Goal: Task Accomplishment & Management: Complete application form

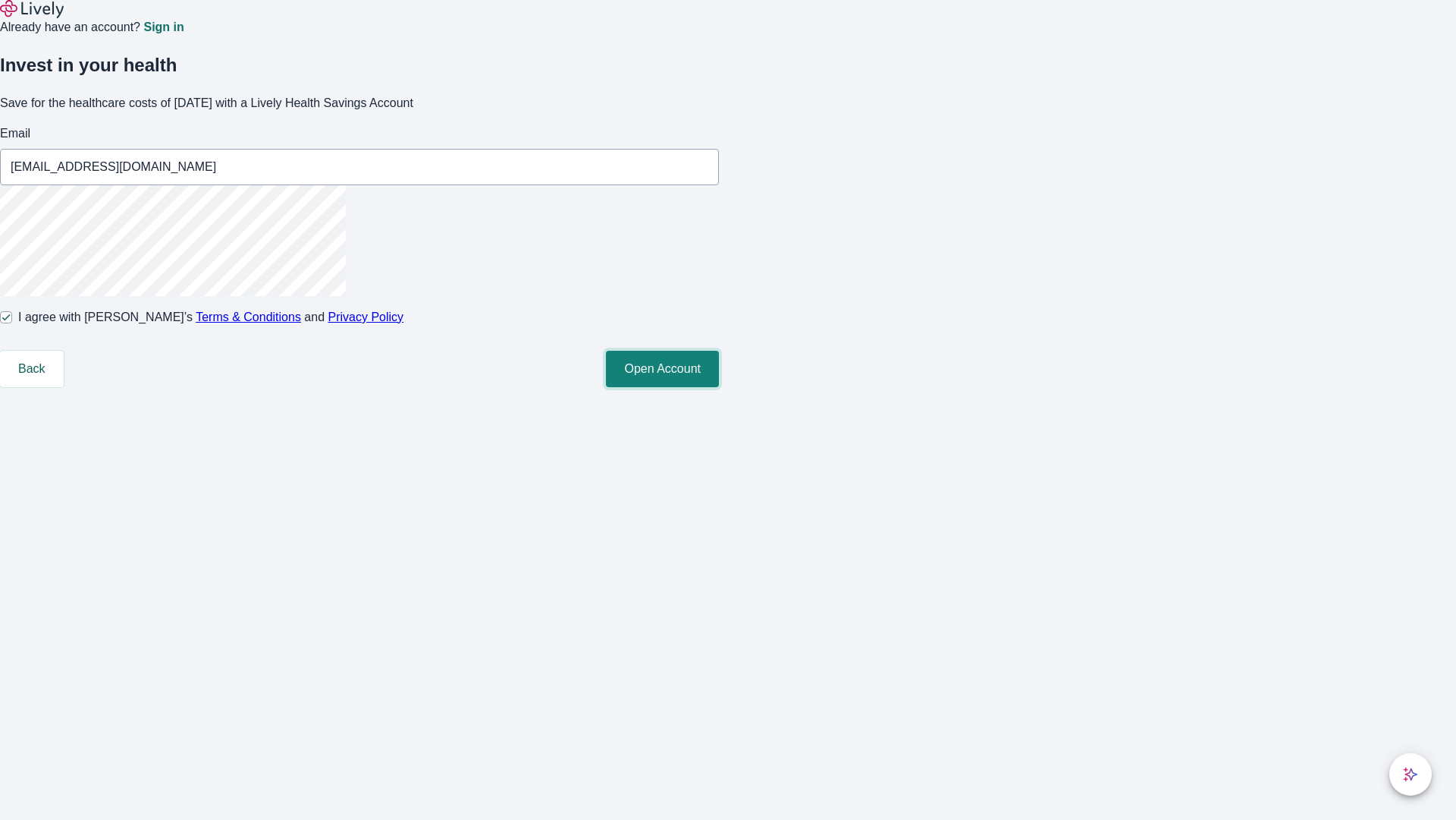
click at [719, 387] on button "Open Account" at bounding box center [663, 369] width 113 height 37
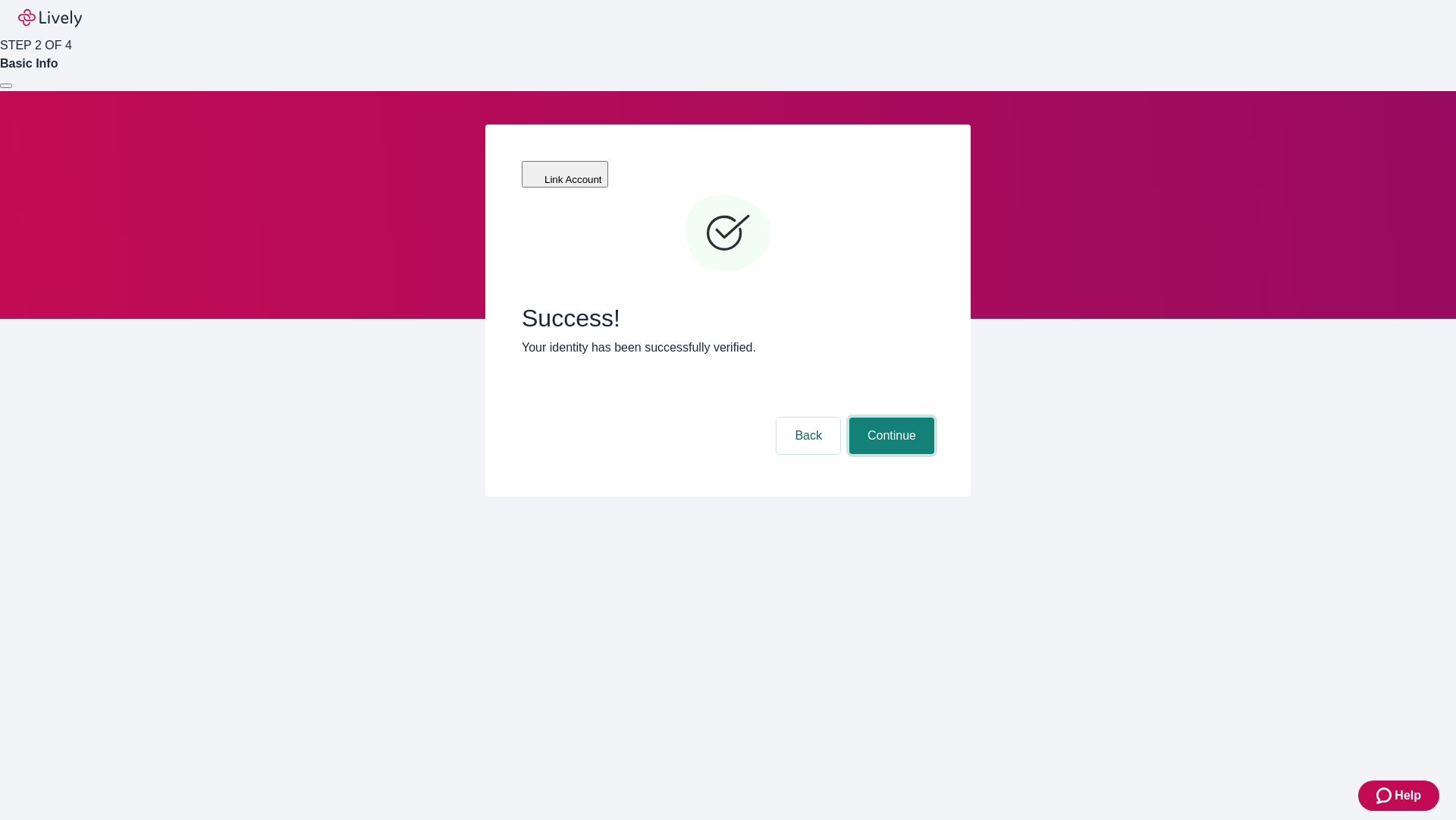
click at [889, 418] on button "Continue" at bounding box center [892, 436] width 85 height 37
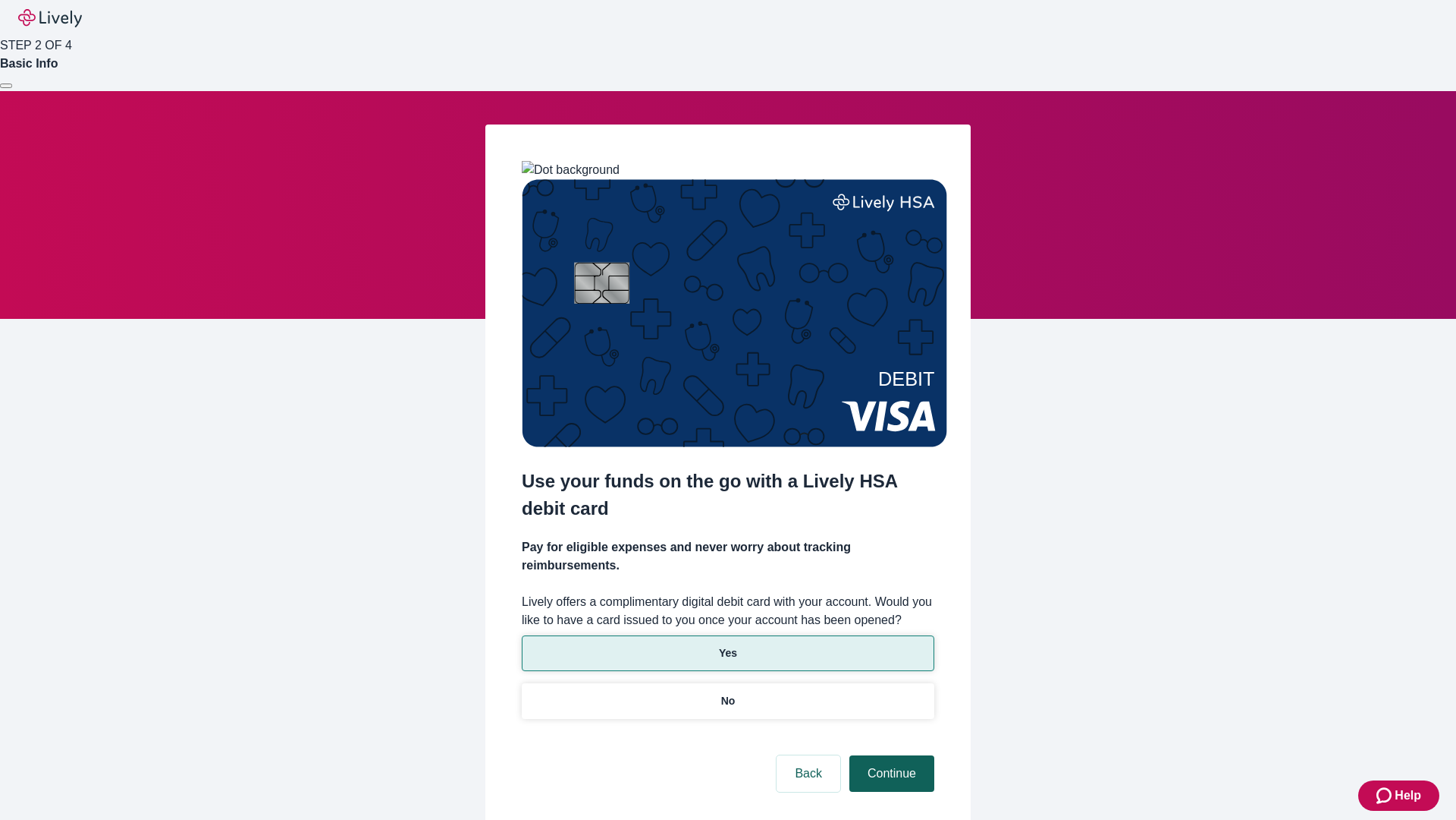
click at [728, 693] on p "No" at bounding box center [728, 701] width 15 height 16
click at [889, 755] on button "Continue" at bounding box center [892, 773] width 85 height 37
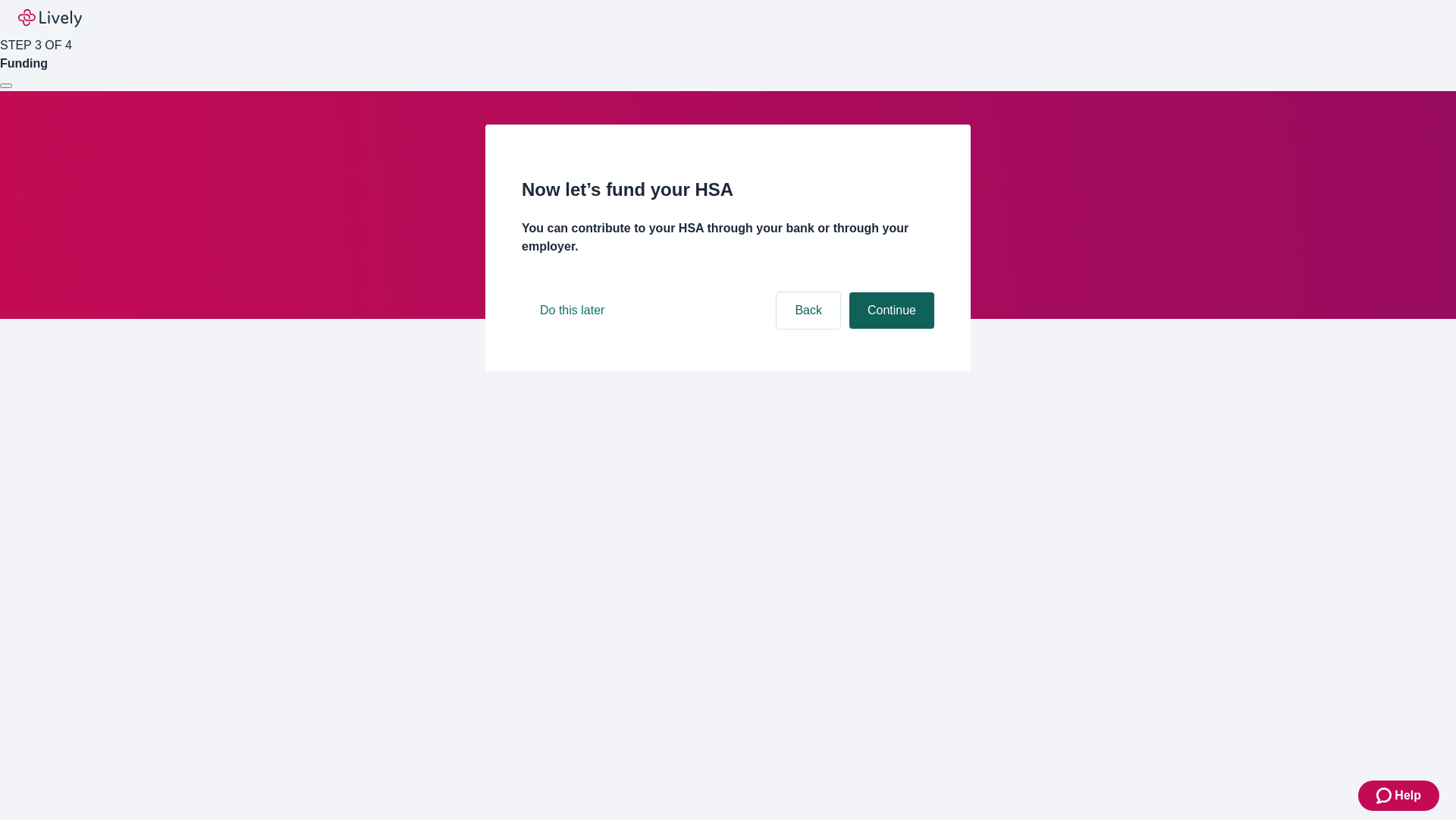
click at [889, 329] on button "Continue" at bounding box center [892, 310] width 85 height 37
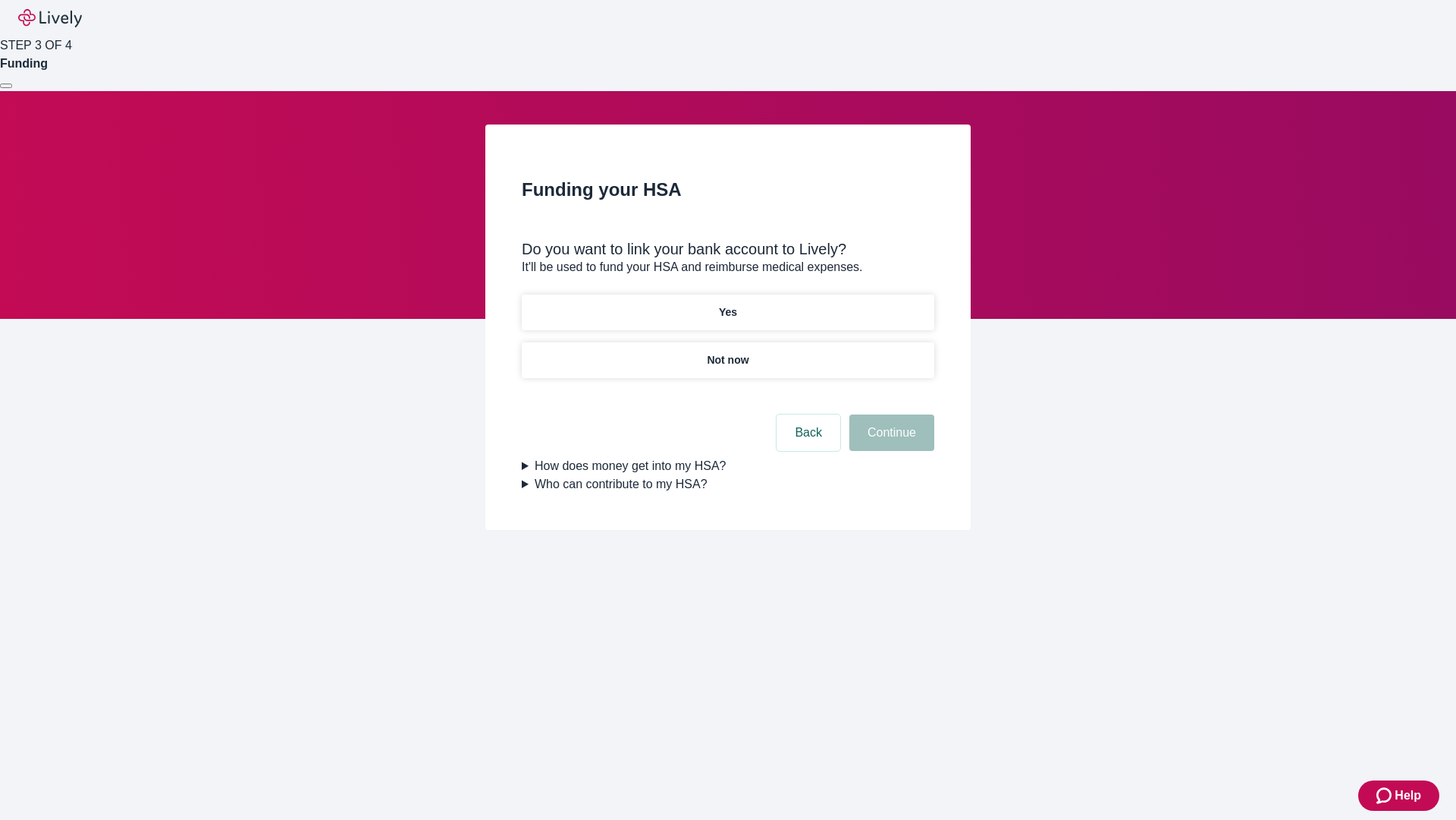
click at [728, 304] on p "Yes" at bounding box center [728, 312] width 18 height 16
click at [889, 415] on button "Continue" at bounding box center [892, 433] width 85 height 37
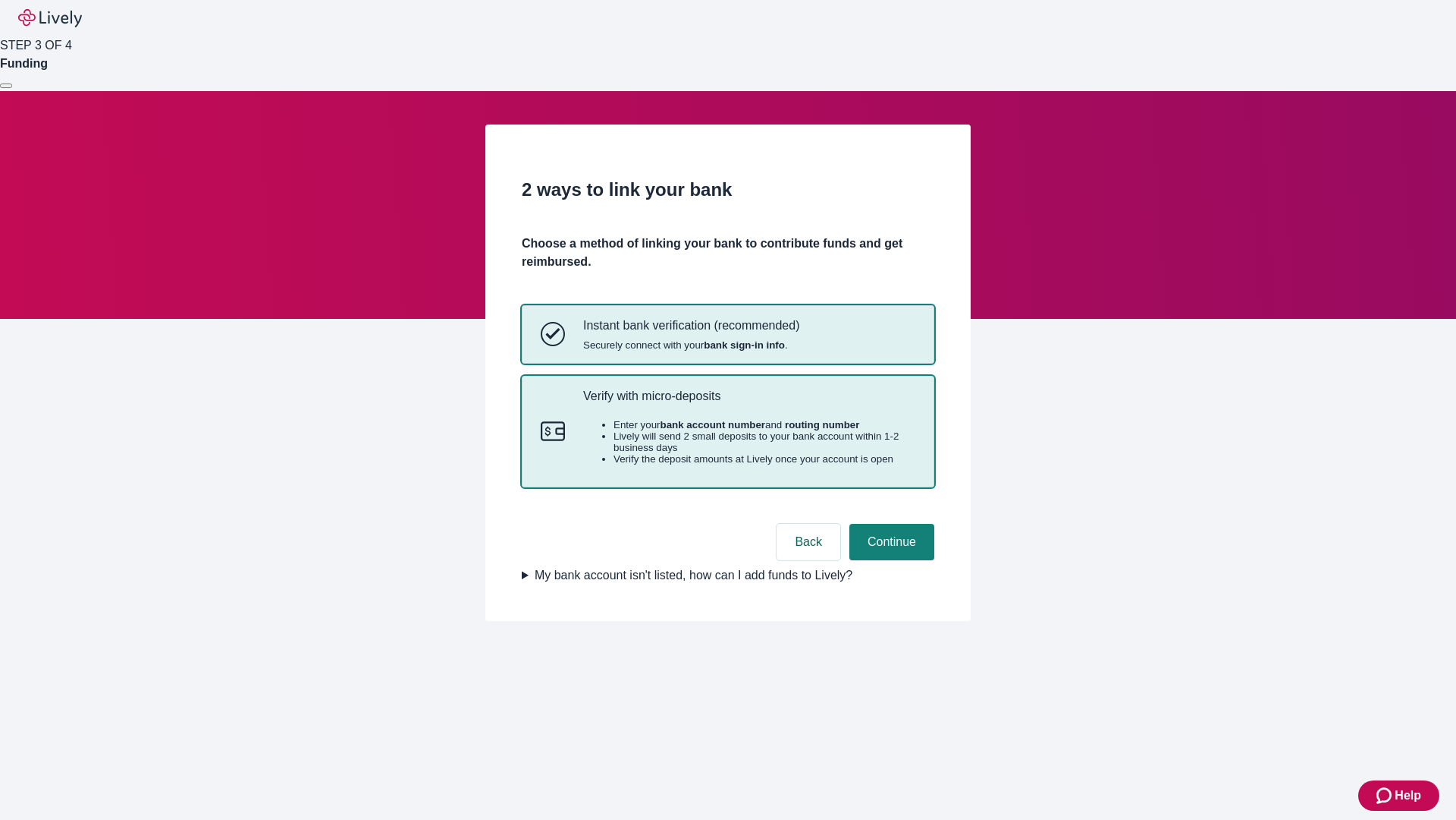
click at [749, 403] on p "Verify with micro-deposits" at bounding box center [749, 395] width 332 height 15
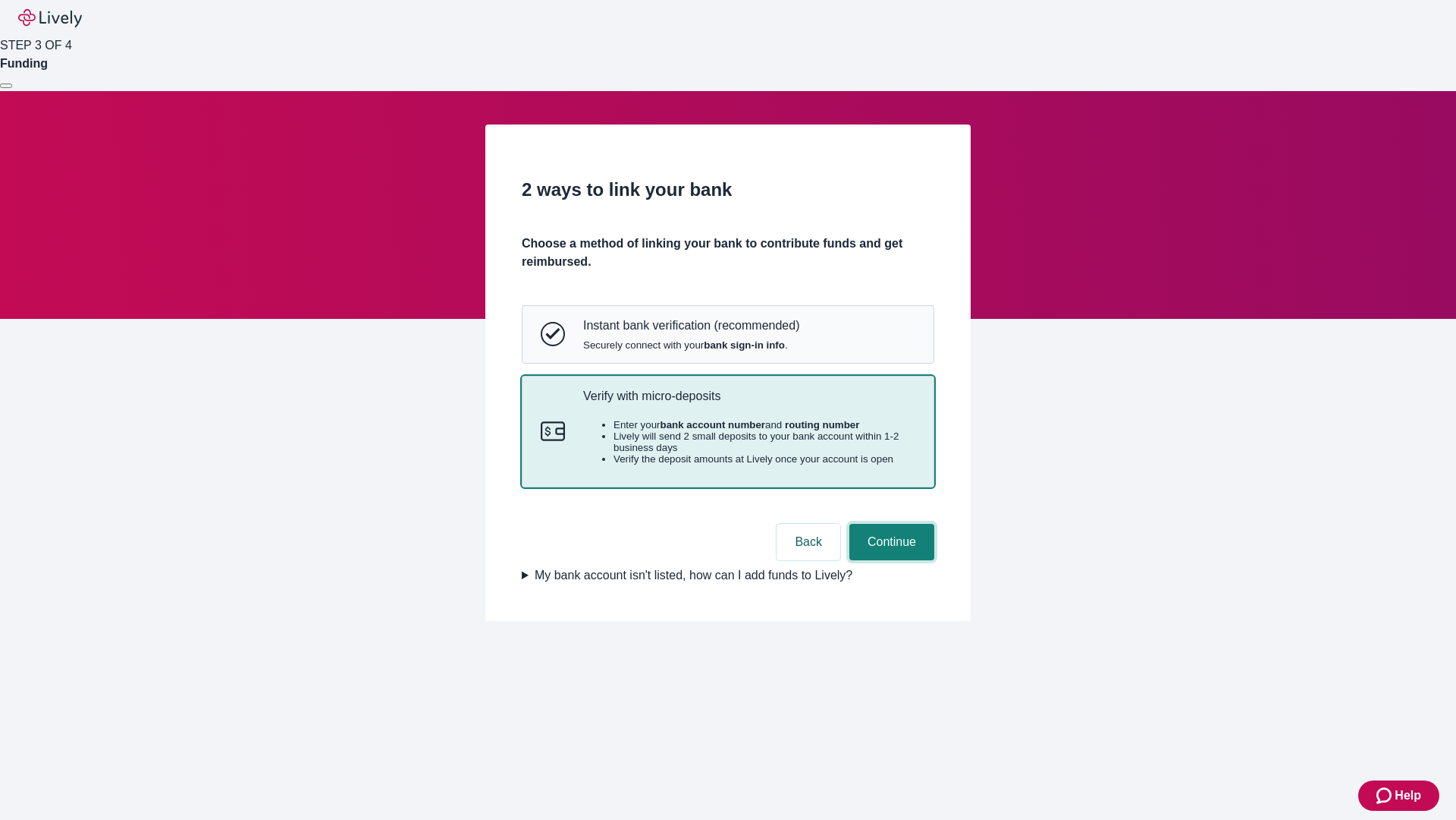
click at [889, 560] on button "Continue" at bounding box center [892, 542] width 85 height 37
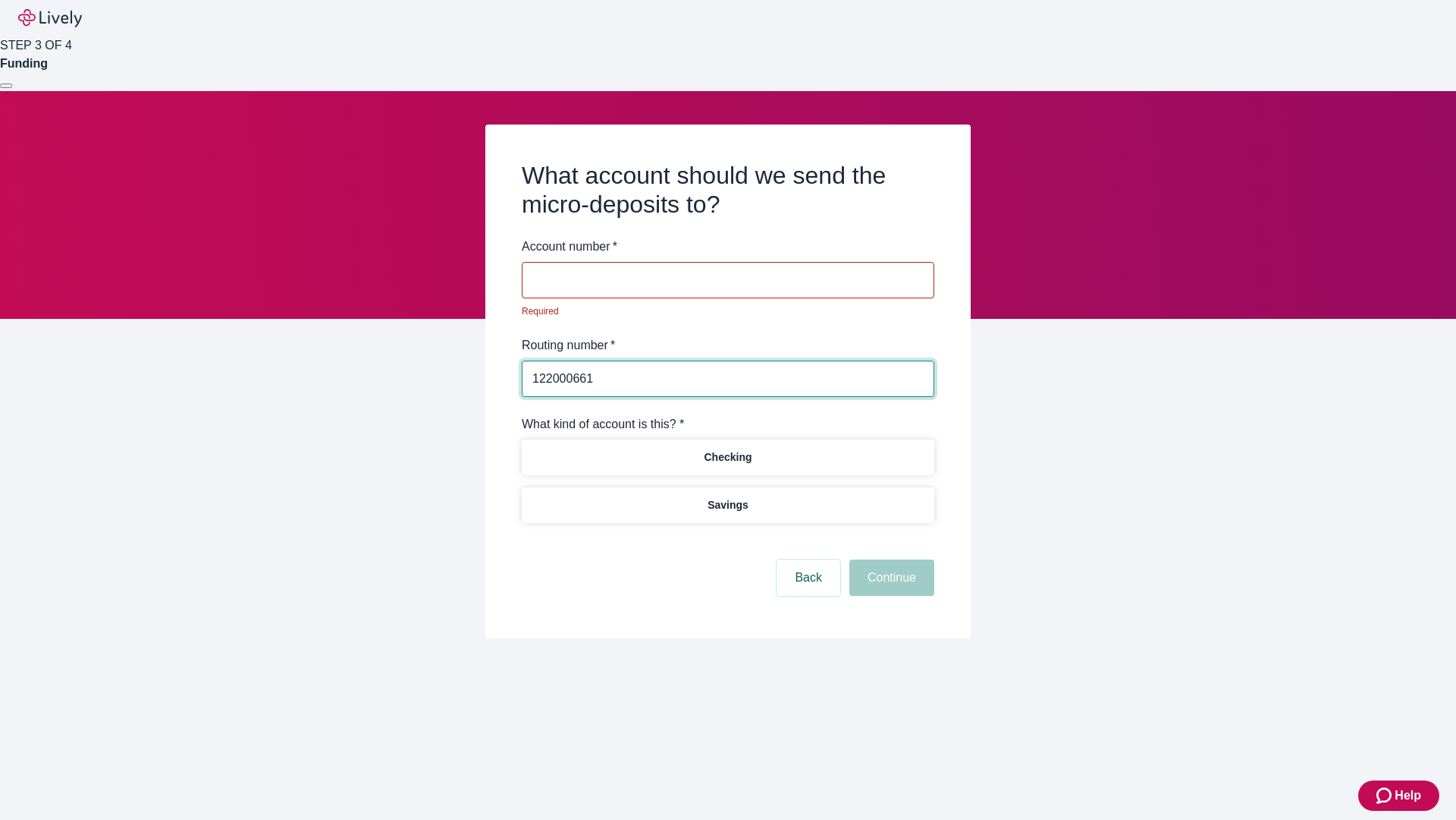
type input "122000661"
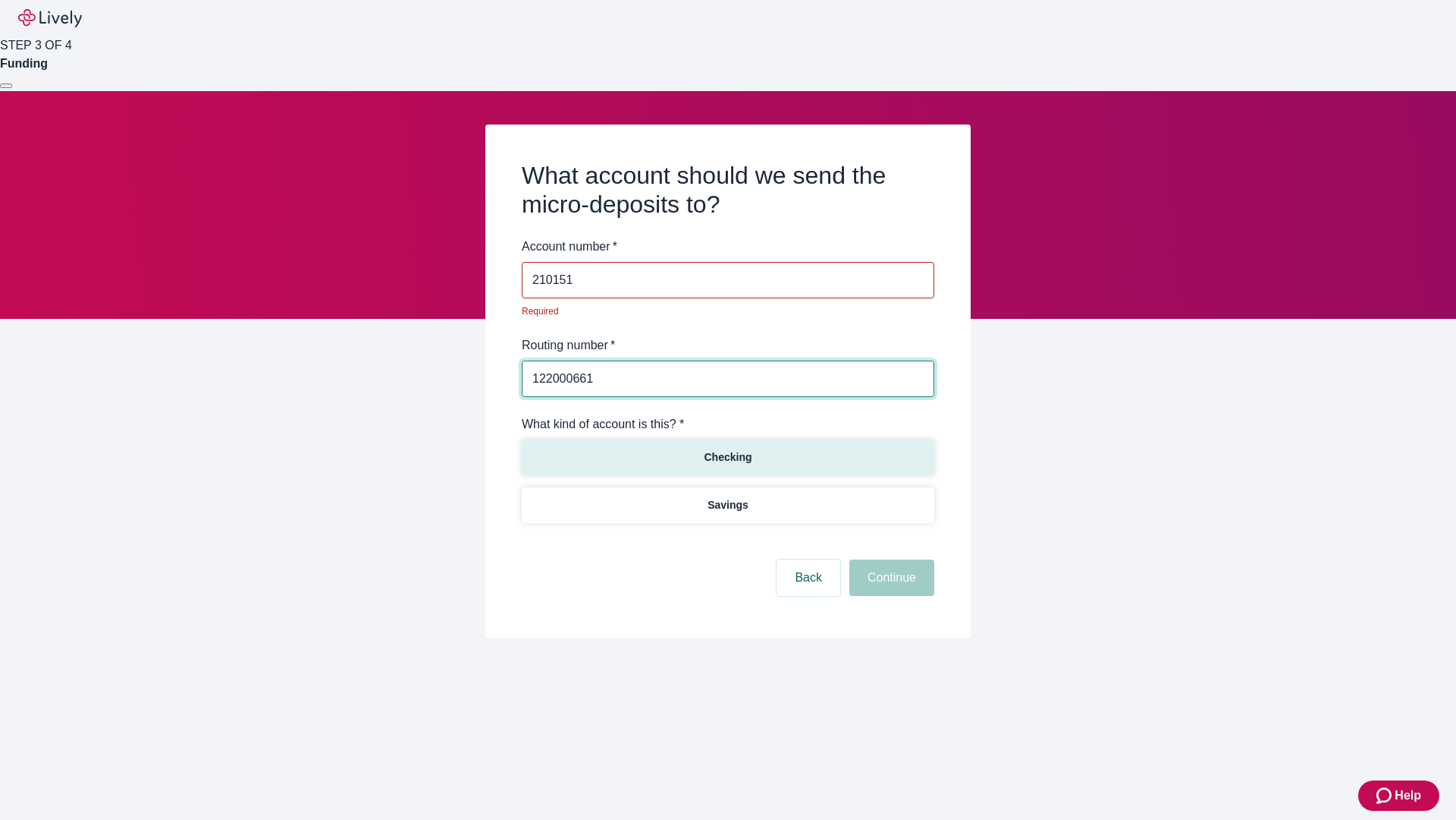
type input "210151"
click at [728, 450] on p "Checking" at bounding box center [728, 457] width 47 height 16
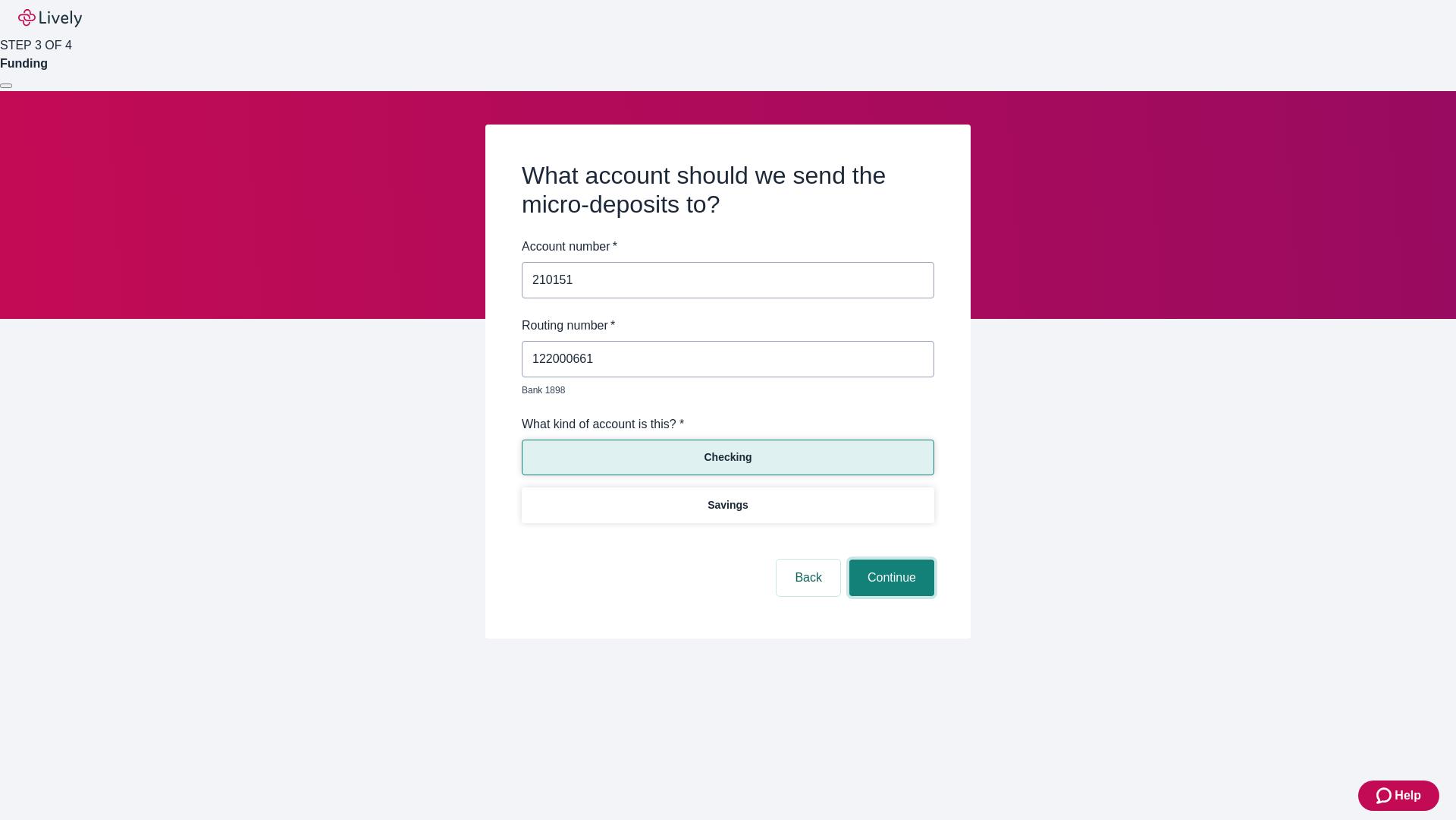
click at [889, 560] on button "Continue" at bounding box center [892, 578] width 85 height 37
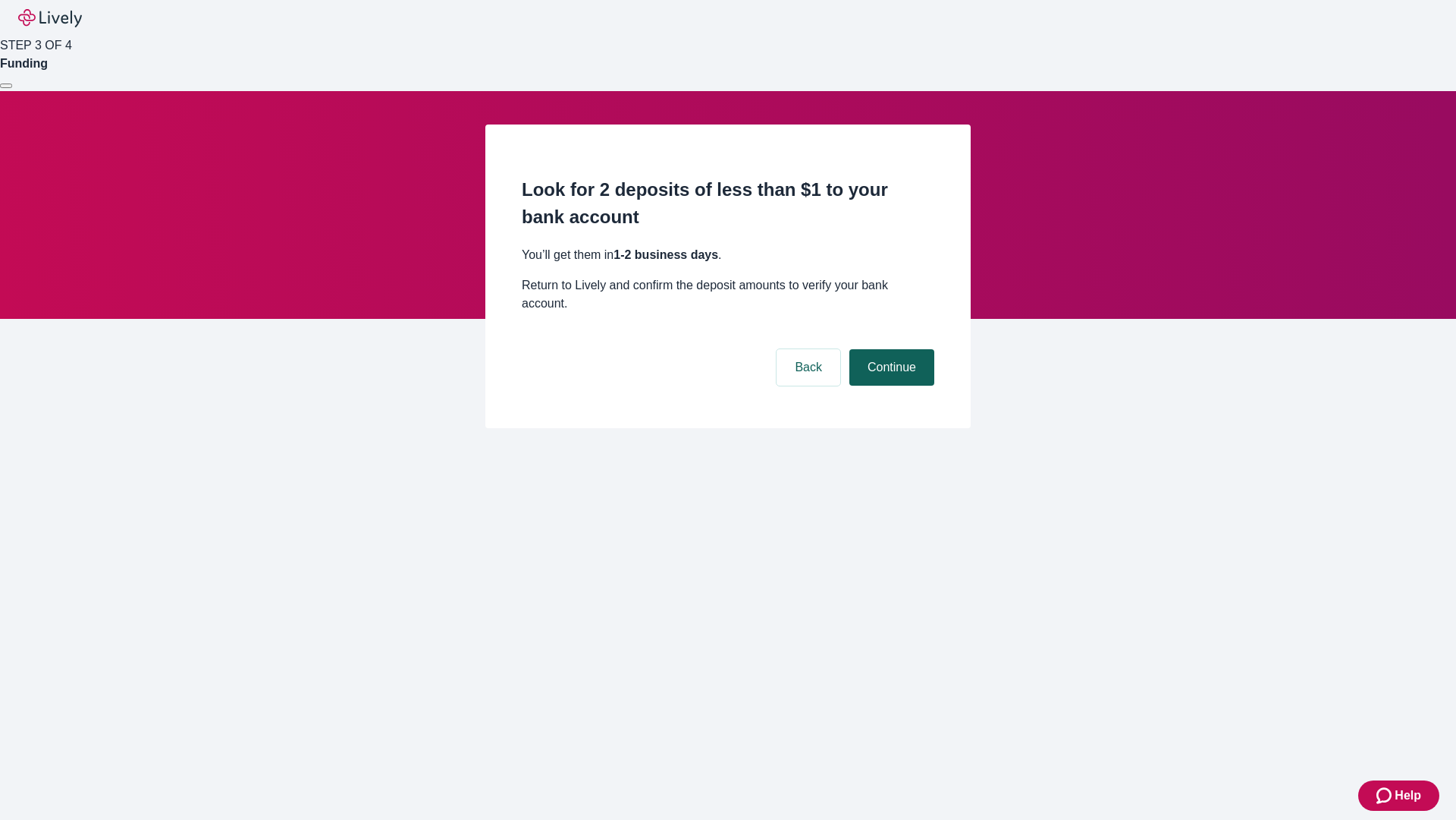
click at [889, 349] on button "Continue" at bounding box center [892, 367] width 85 height 37
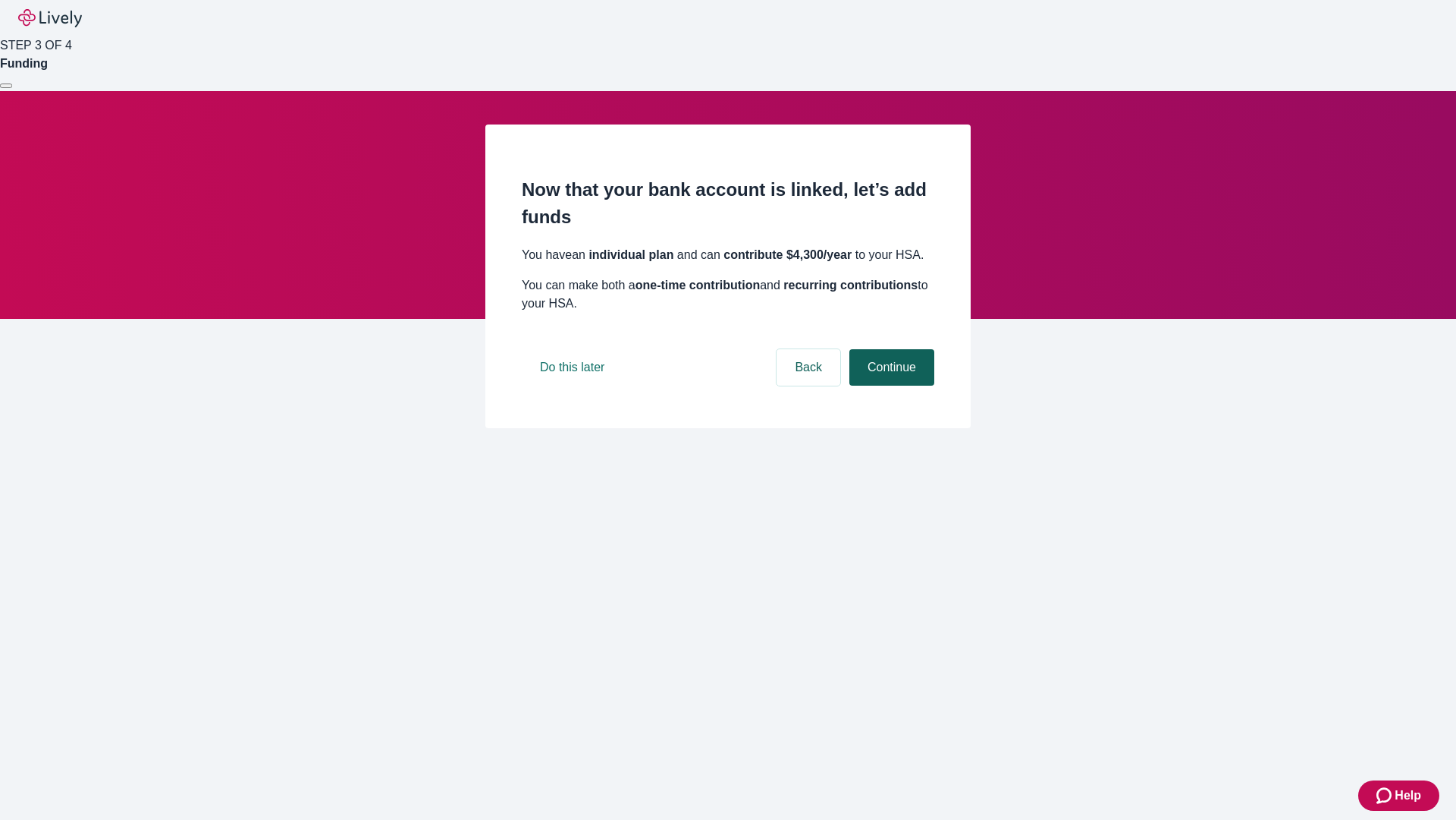
click at [889, 386] on button "Continue" at bounding box center [892, 367] width 85 height 37
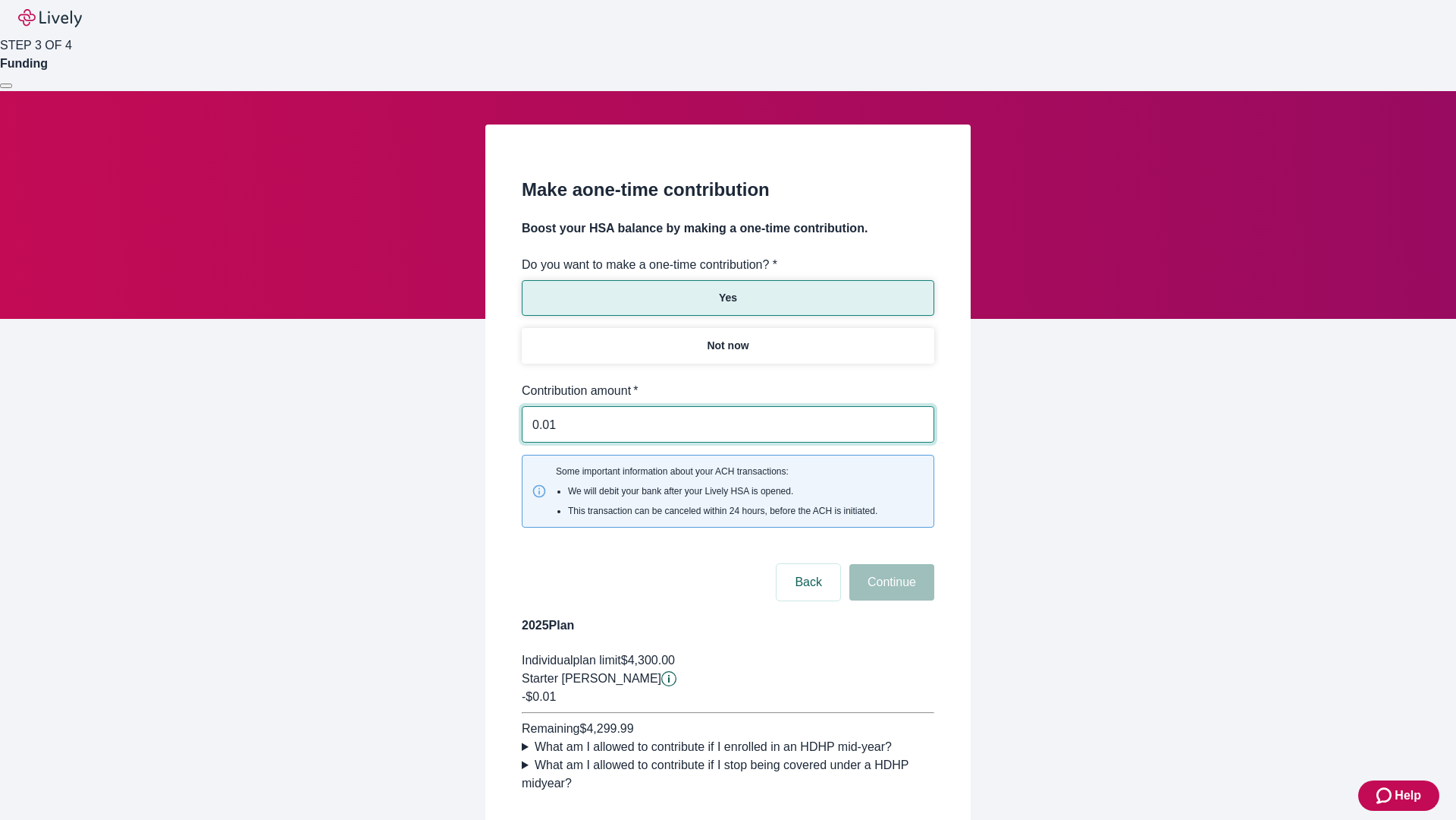
type input "0.01"
click at [889, 564] on button "Continue" at bounding box center [892, 583] width 85 height 37
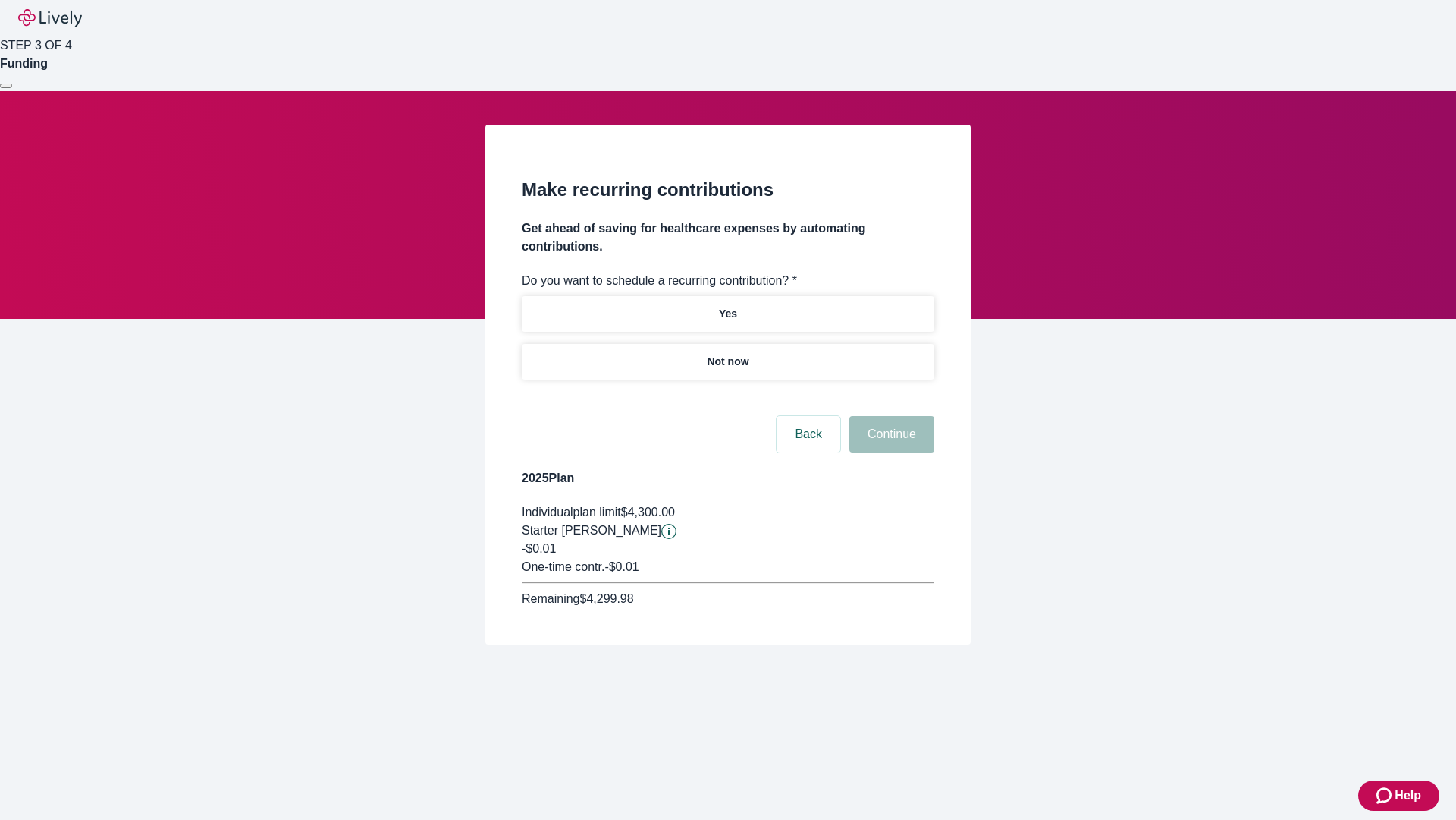
click at [728, 354] on p "Not now" at bounding box center [728, 362] width 42 height 16
click at [889, 416] on button "Continue" at bounding box center [892, 434] width 85 height 37
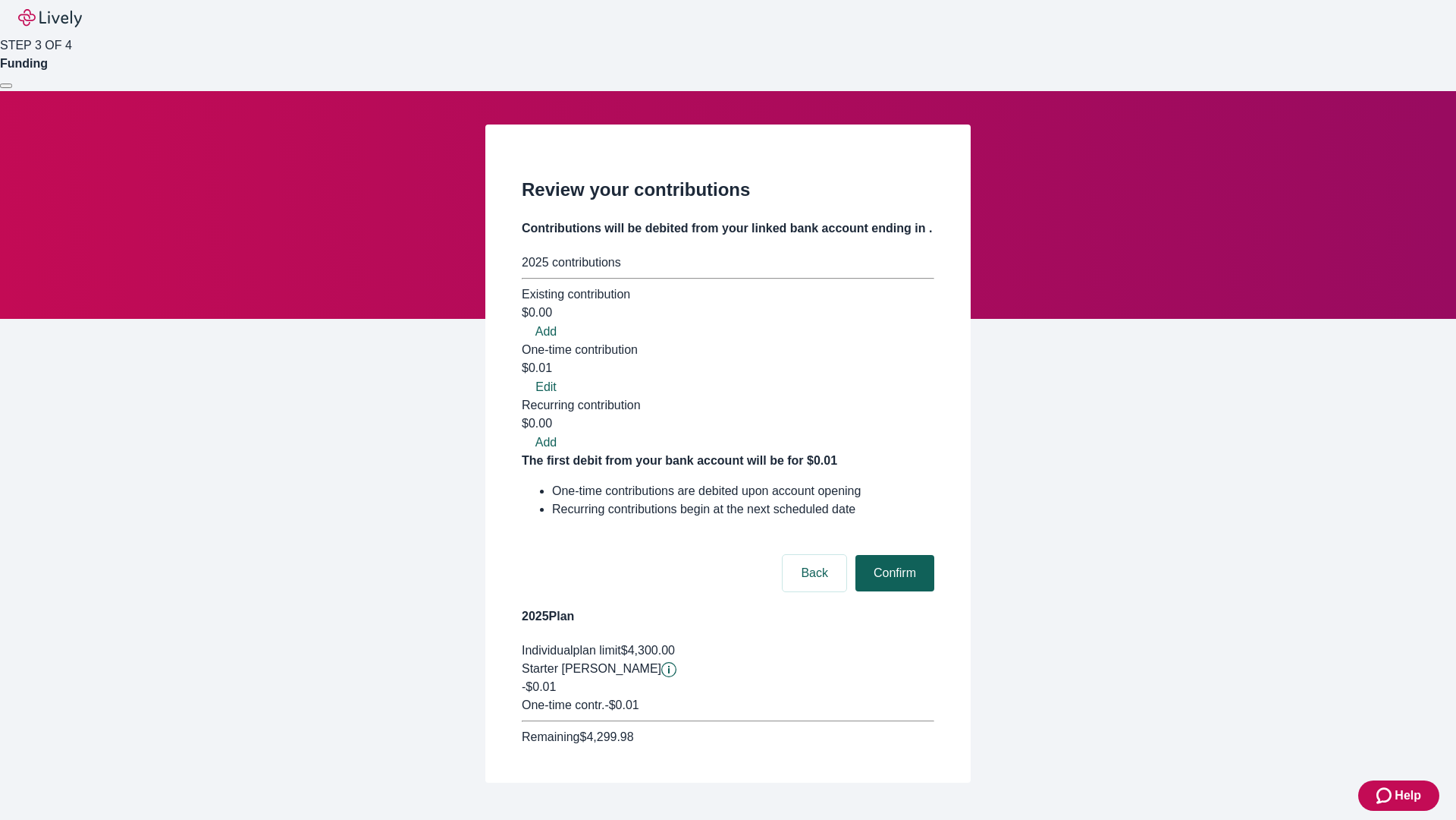
click at [893, 554] on button "Confirm" at bounding box center [894, 573] width 78 height 37
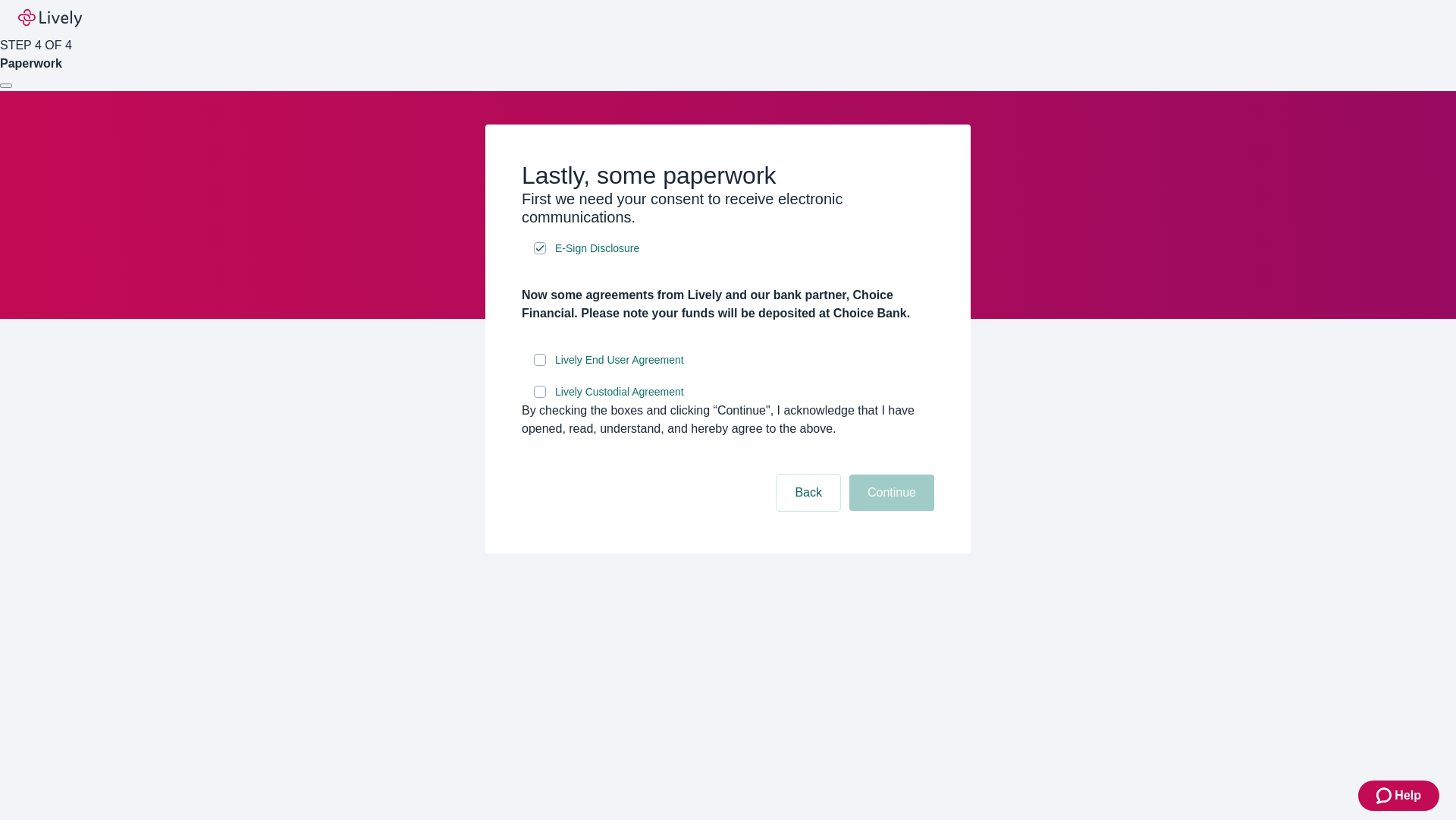
click at [541, 365] on input "Lively End User Agreement" at bounding box center [540, 360] width 13 height 13
checkbox input "true"
click at [541, 397] on input "Lively Custodial Agreement" at bounding box center [540, 392] width 13 height 13
checkbox input "true"
click at [889, 511] on button "Continue" at bounding box center [892, 492] width 85 height 37
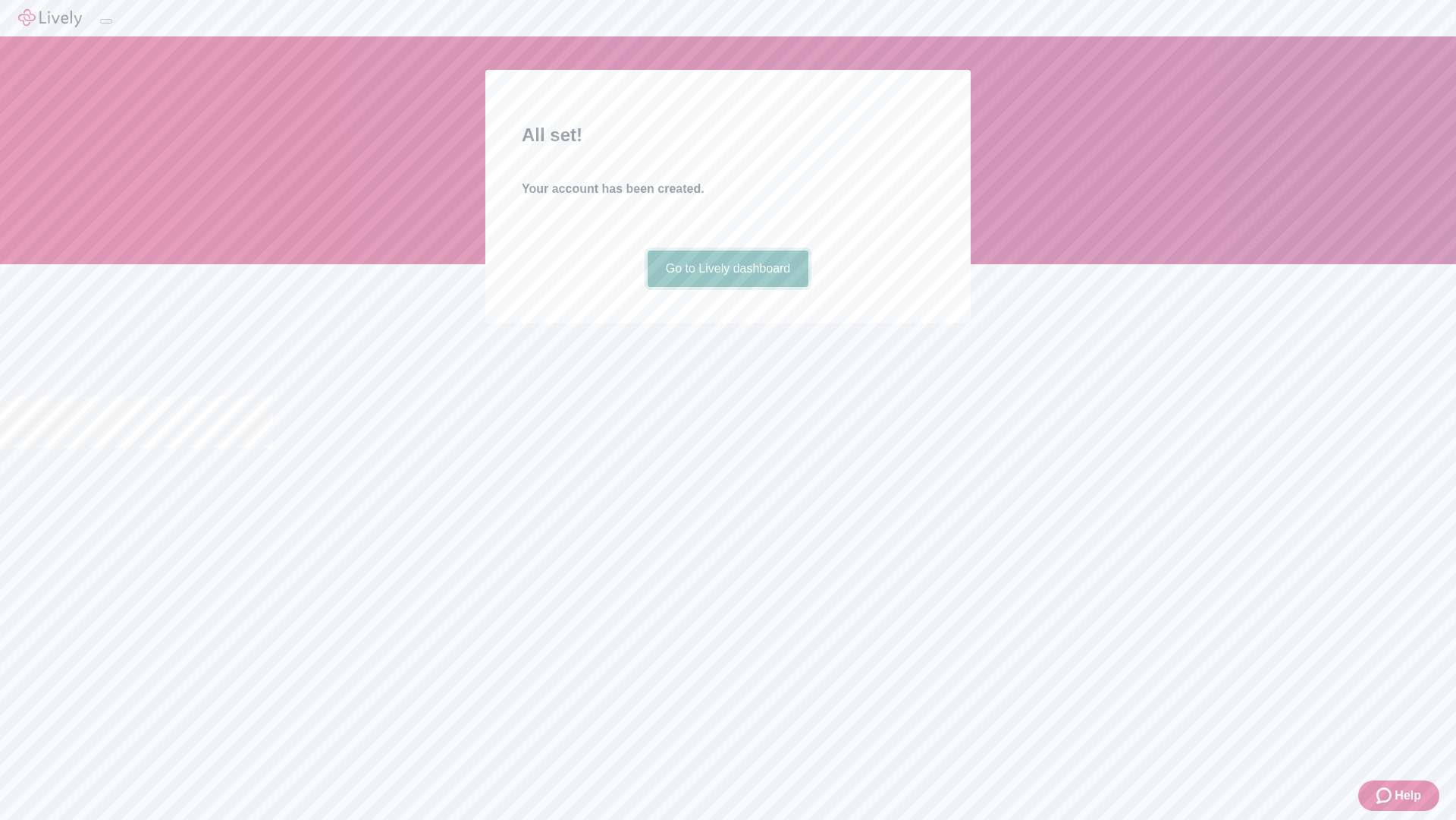
click at [728, 287] on link "Go to Lively dashboard" at bounding box center [728, 268] width 162 height 37
